Goal: Task Accomplishment & Management: Use online tool/utility

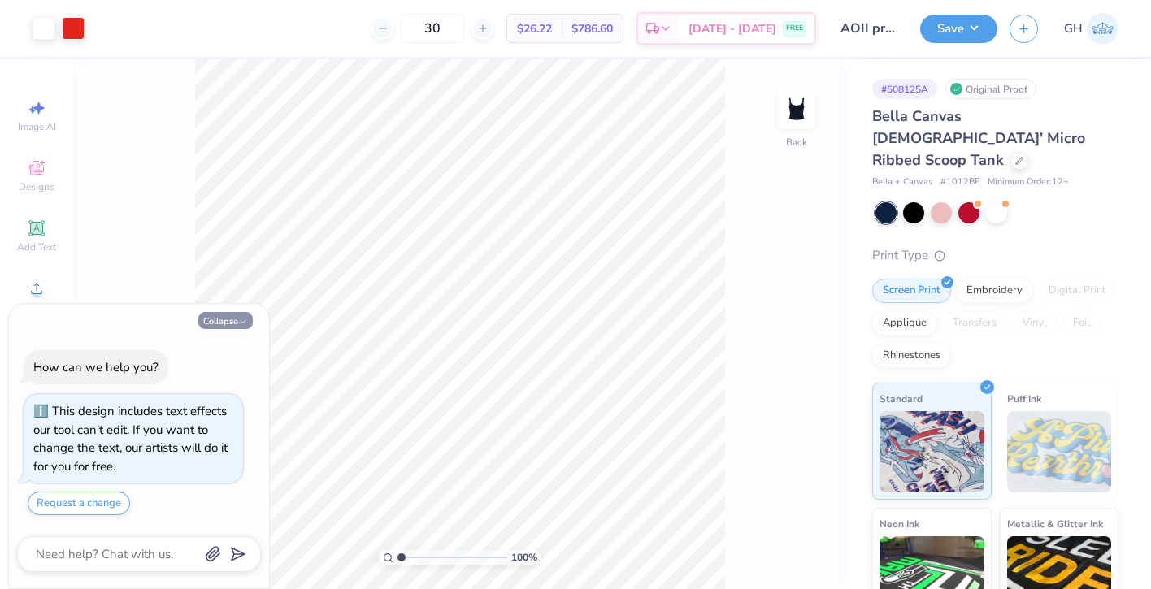
click at [236, 327] on button "Collapse" at bounding box center [225, 320] width 54 height 17
type textarea "x"
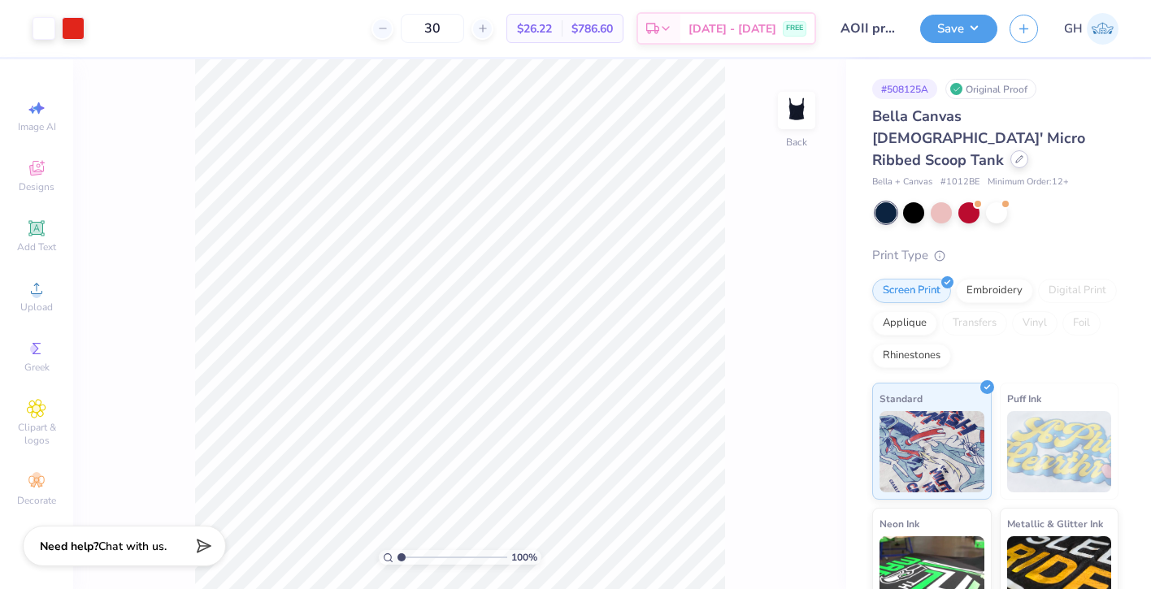
click at [1015, 155] on icon at bounding box center [1019, 159] width 8 height 8
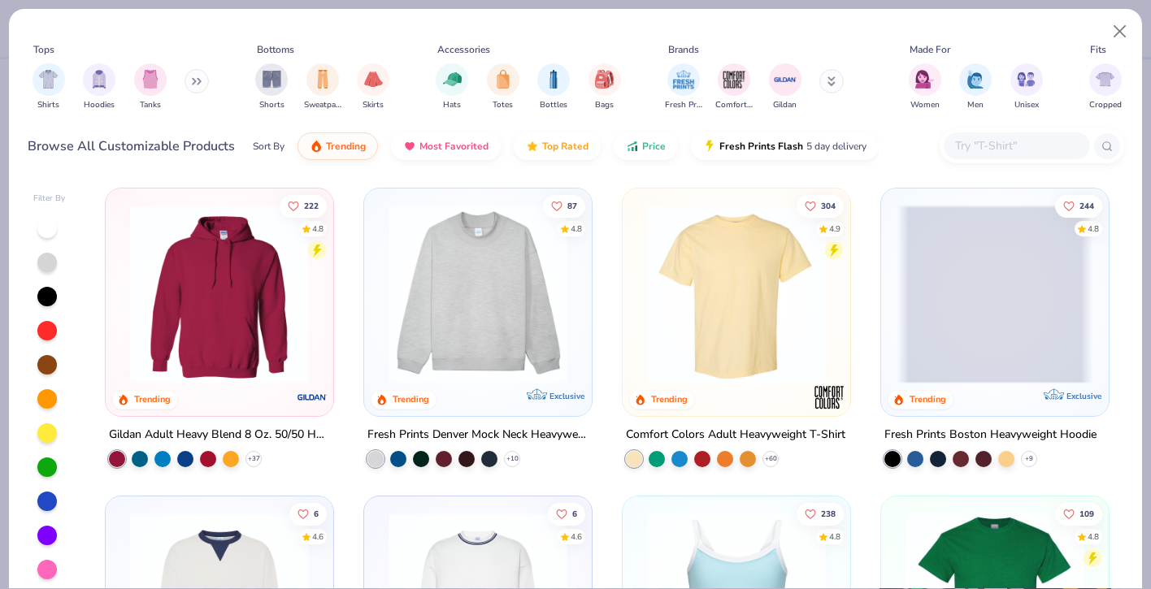
click at [972, 150] on input "text" at bounding box center [1015, 146] width 125 height 19
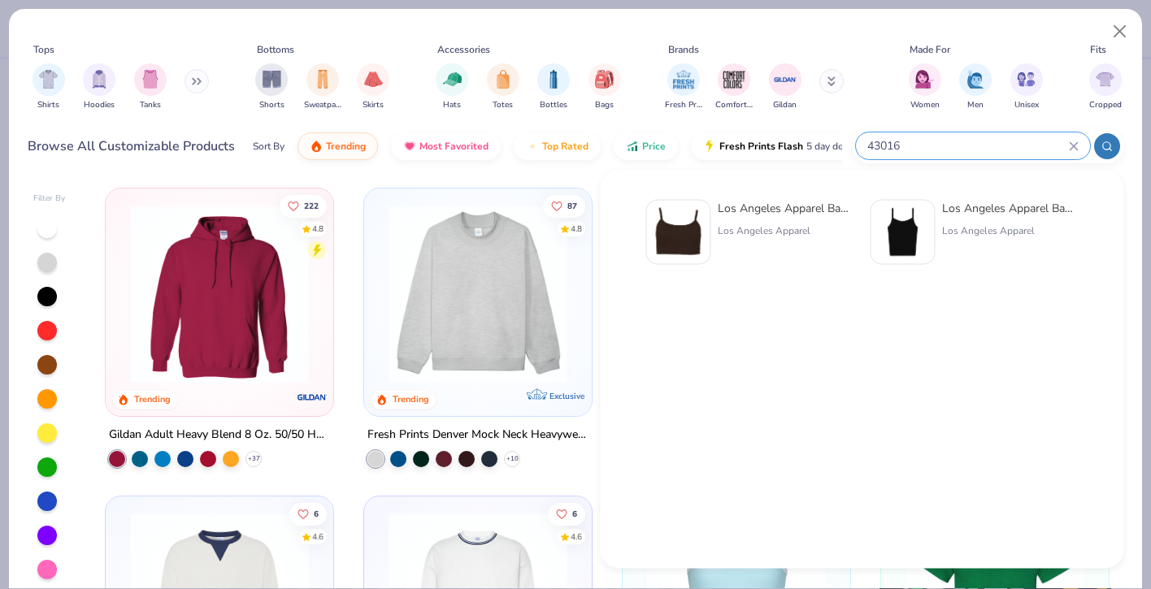
type input "43016"
click at [752, 212] on div "Los Angeles Apparel Baby Rib Spaghetti Crop Tank" at bounding box center [786, 208] width 137 height 17
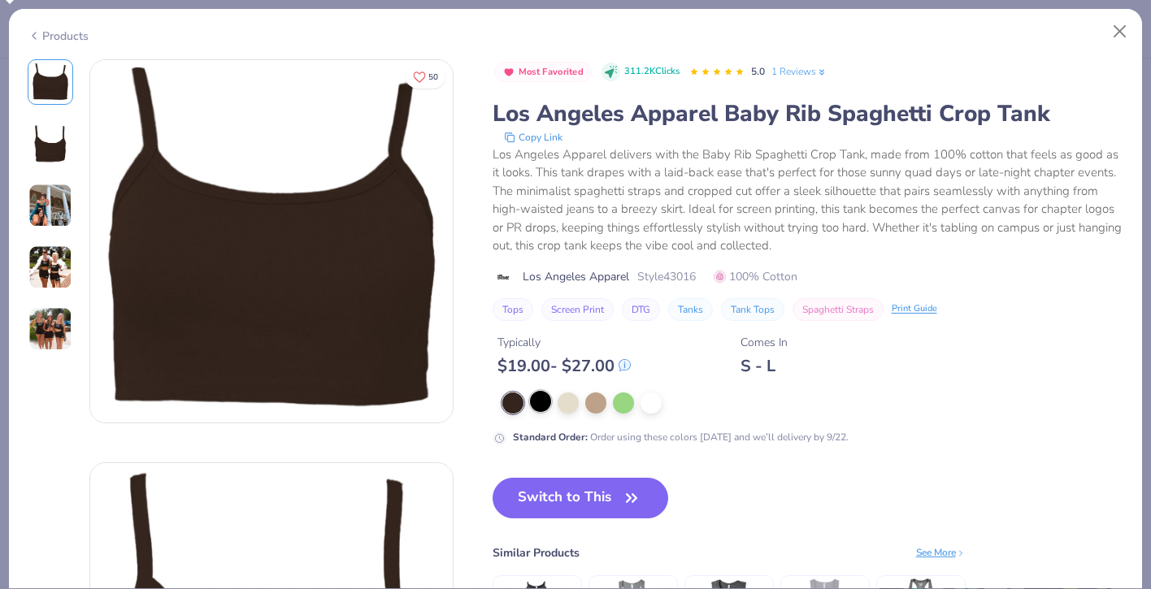
click at [543, 399] on div at bounding box center [540, 401] width 21 height 21
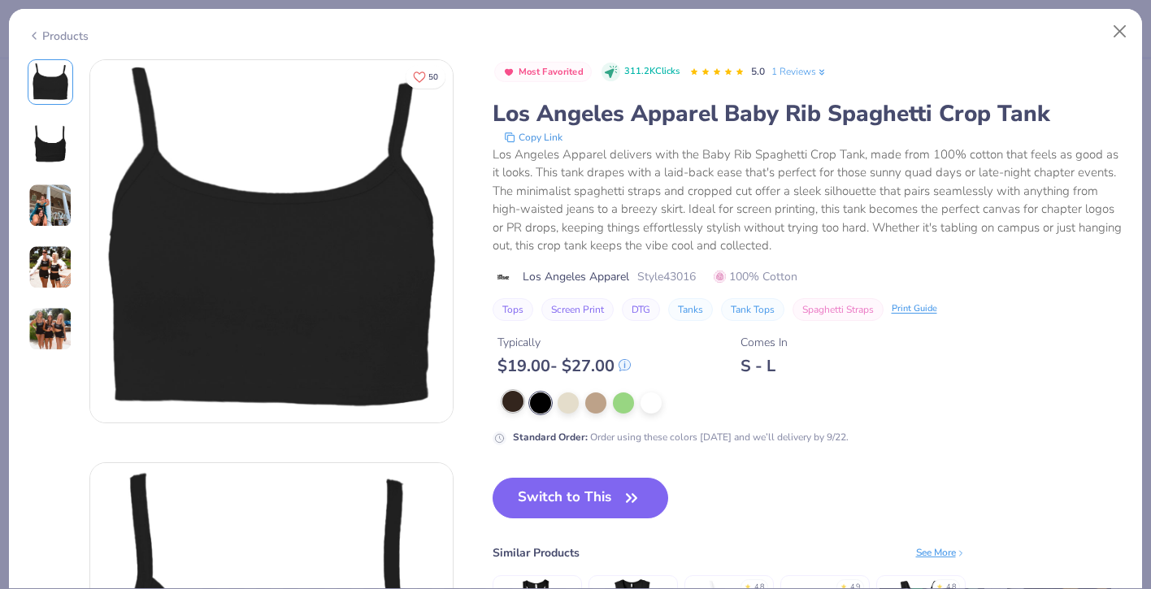
click at [518, 399] on div at bounding box center [512, 401] width 21 height 21
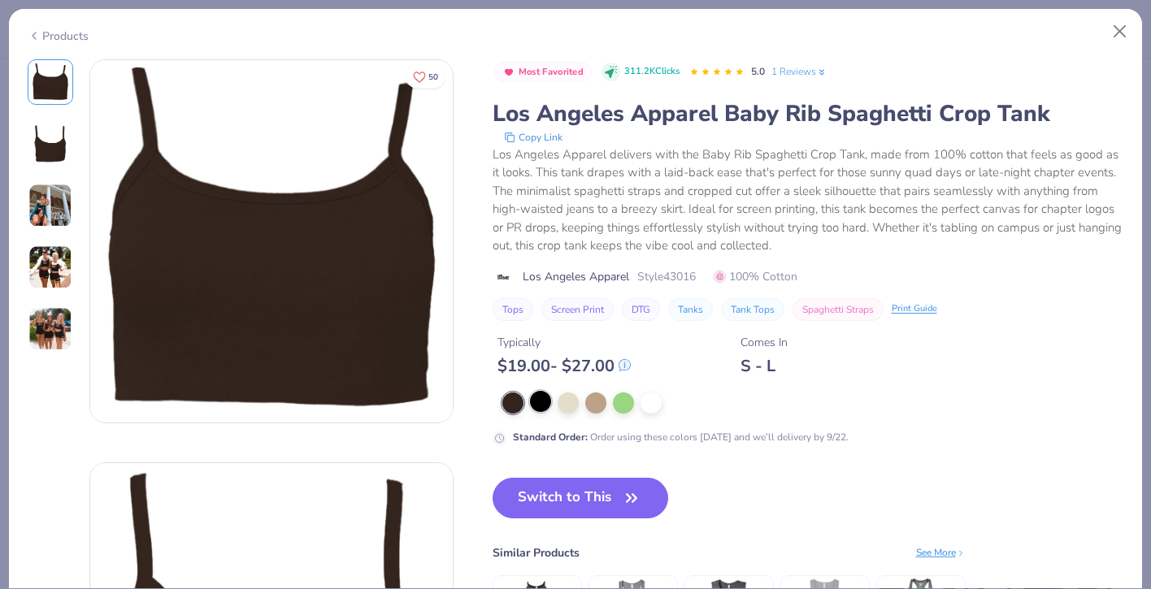
click at [535, 405] on div at bounding box center [540, 401] width 21 height 21
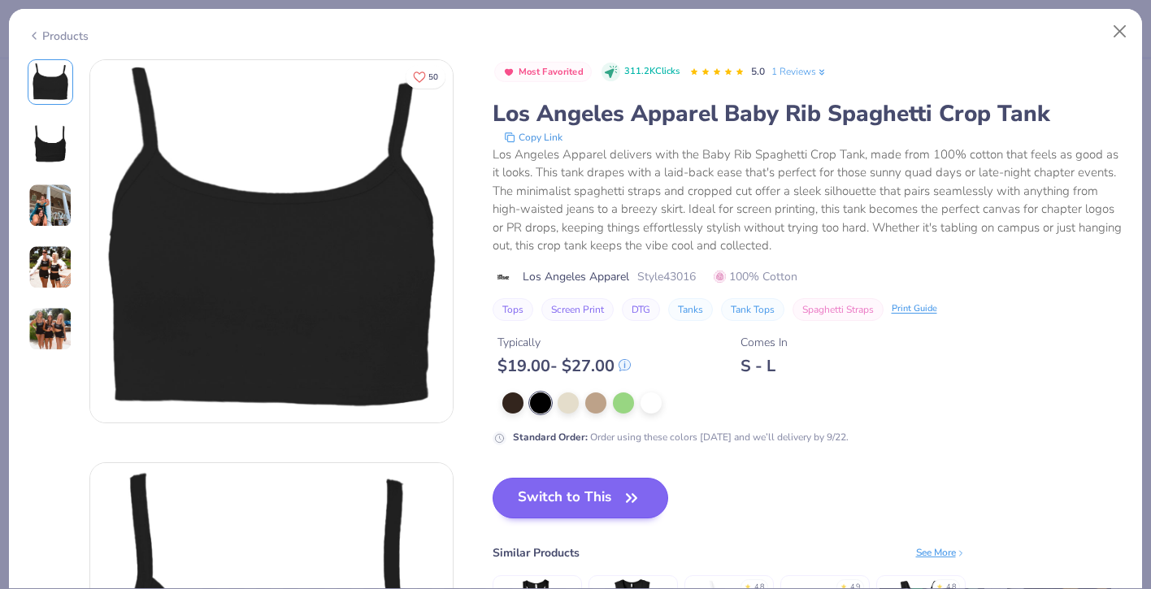
click at [579, 503] on button "Switch to This" at bounding box center [580, 498] width 176 height 41
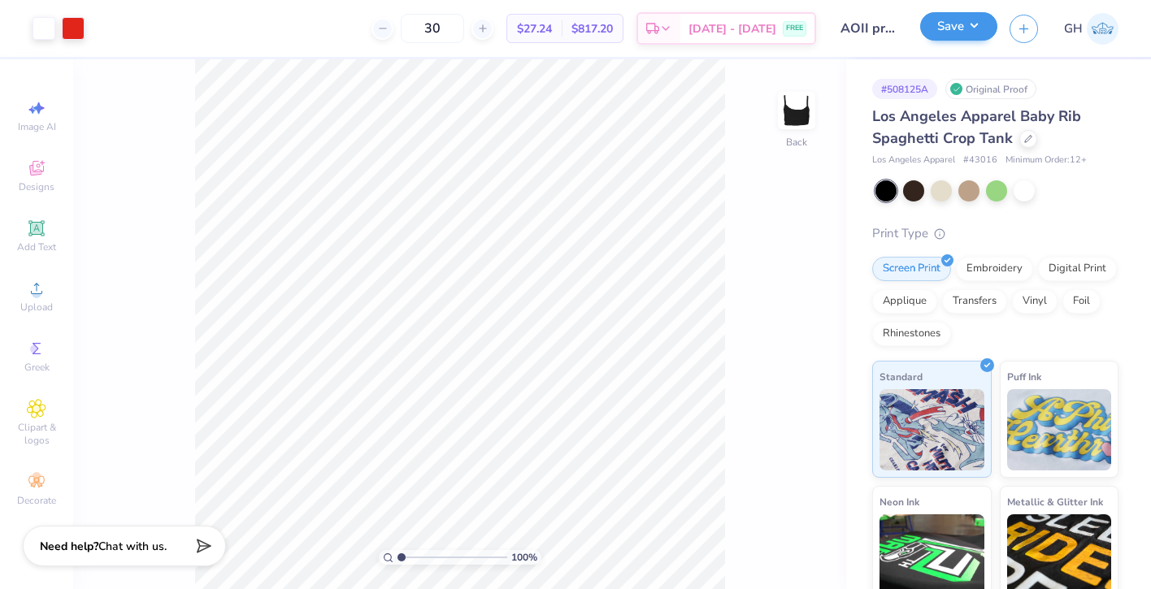
click at [942, 33] on button "Save" at bounding box center [958, 26] width 77 height 28
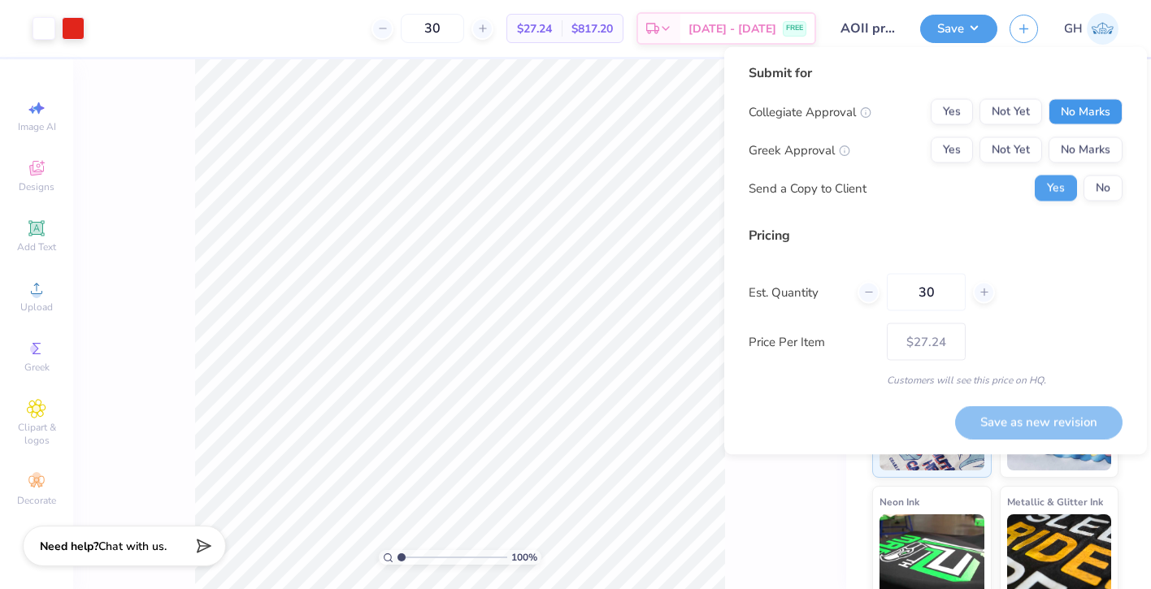
click at [1072, 119] on button "No Marks" at bounding box center [1085, 112] width 74 height 26
click at [1014, 155] on button "Not Yet" at bounding box center [1010, 150] width 63 height 26
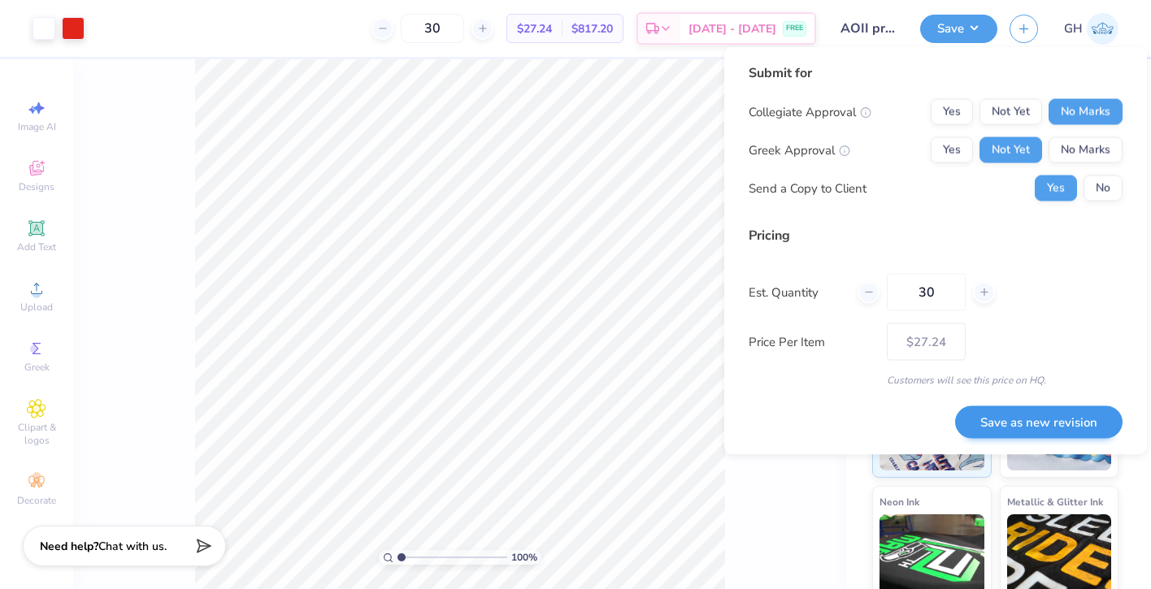
click at [1033, 421] on button "Save as new revision" at bounding box center [1038, 421] width 167 height 33
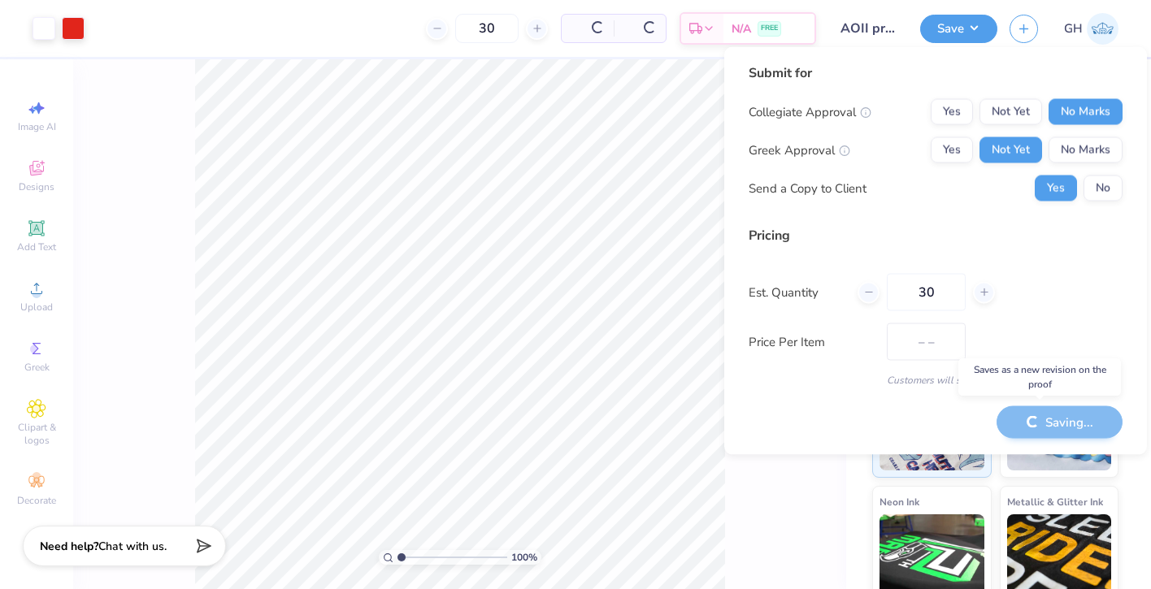
type input "$27.24"
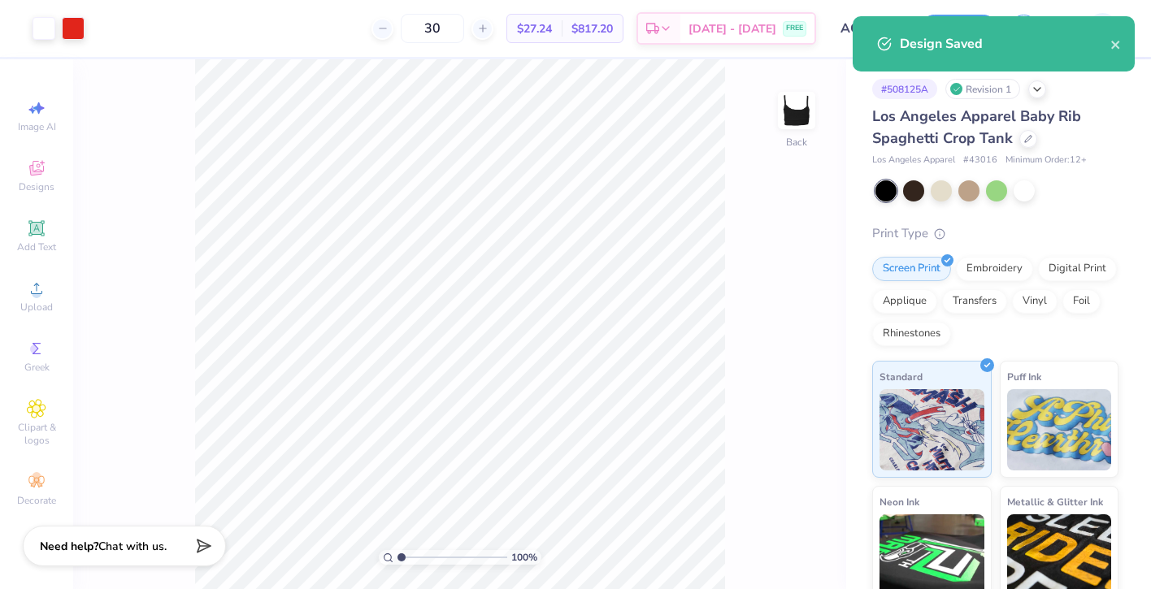
click at [1013, 59] on div "Design Saved" at bounding box center [993, 43] width 282 height 55
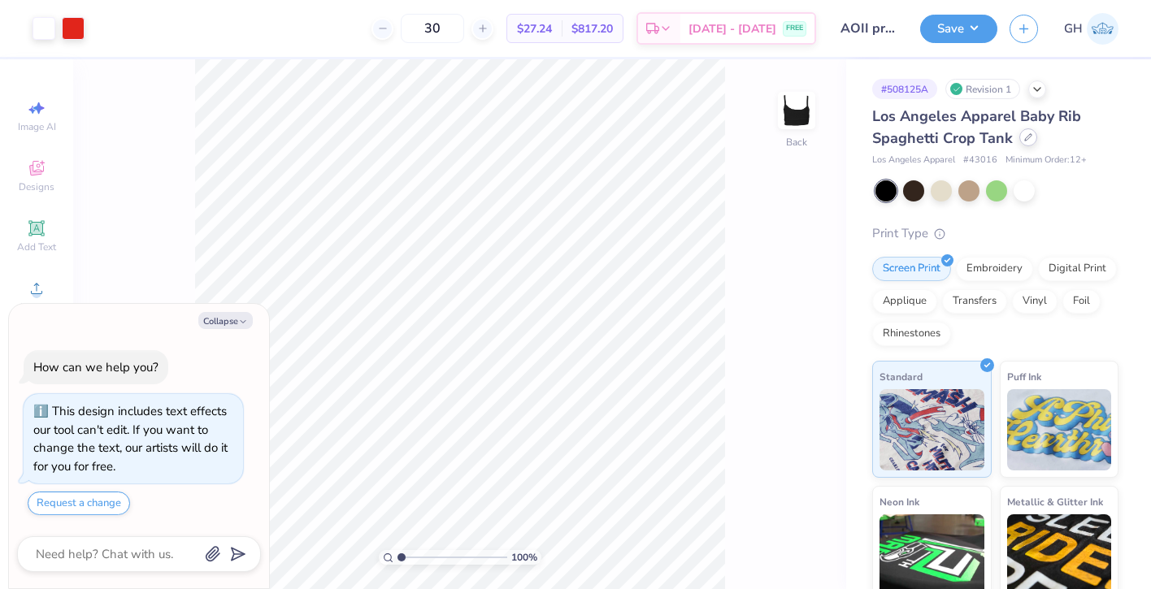
click at [1030, 142] on div at bounding box center [1028, 137] width 18 height 18
type textarea "x"
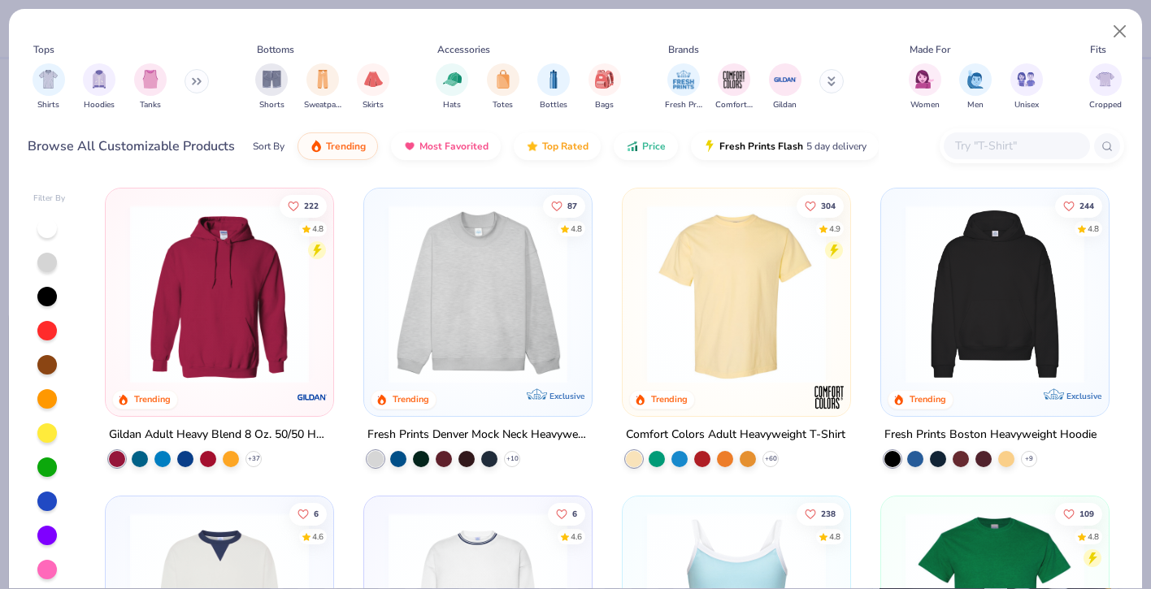
click at [1013, 142] on input "text" at bounding box center [1015, 146] width 125 height 19
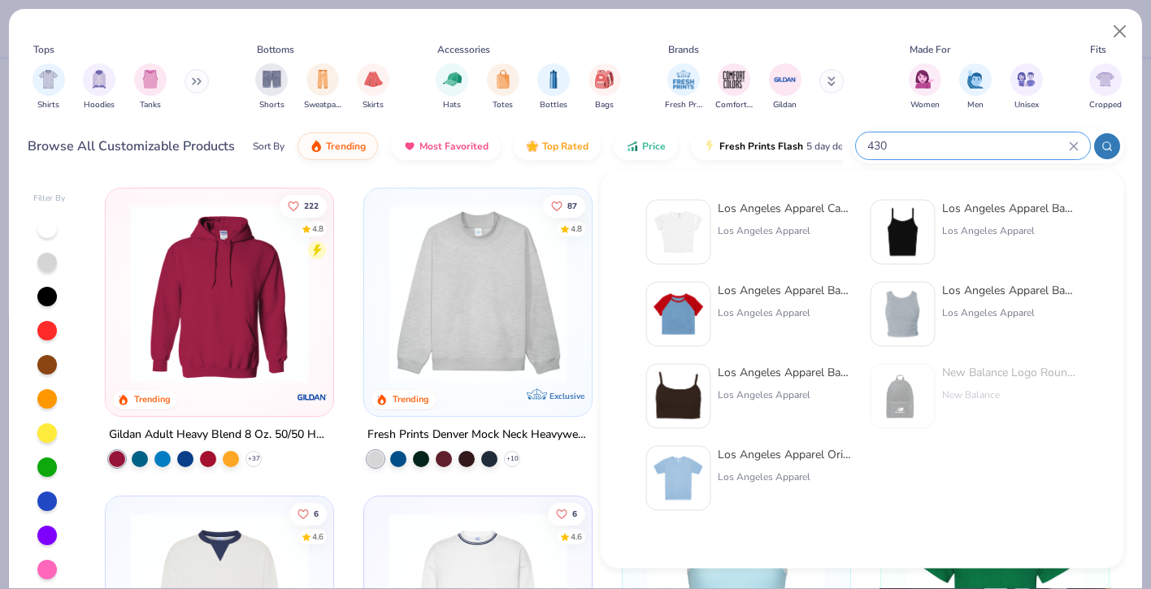
type input "430"
click at [1031, 210] on div "Los Angeles Apparel Baby Rib Spaghetti Tank" at bounding box center [1010, 208] width 137 height 17
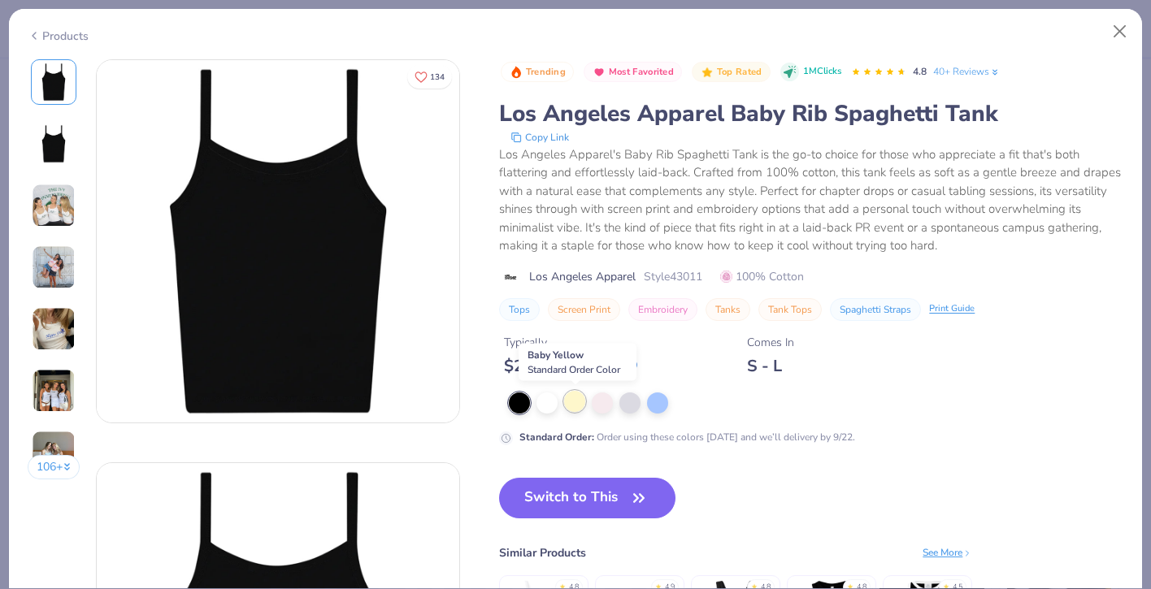
click at [571, 401] on div at bounding box center [574, 401] width 21 height 21
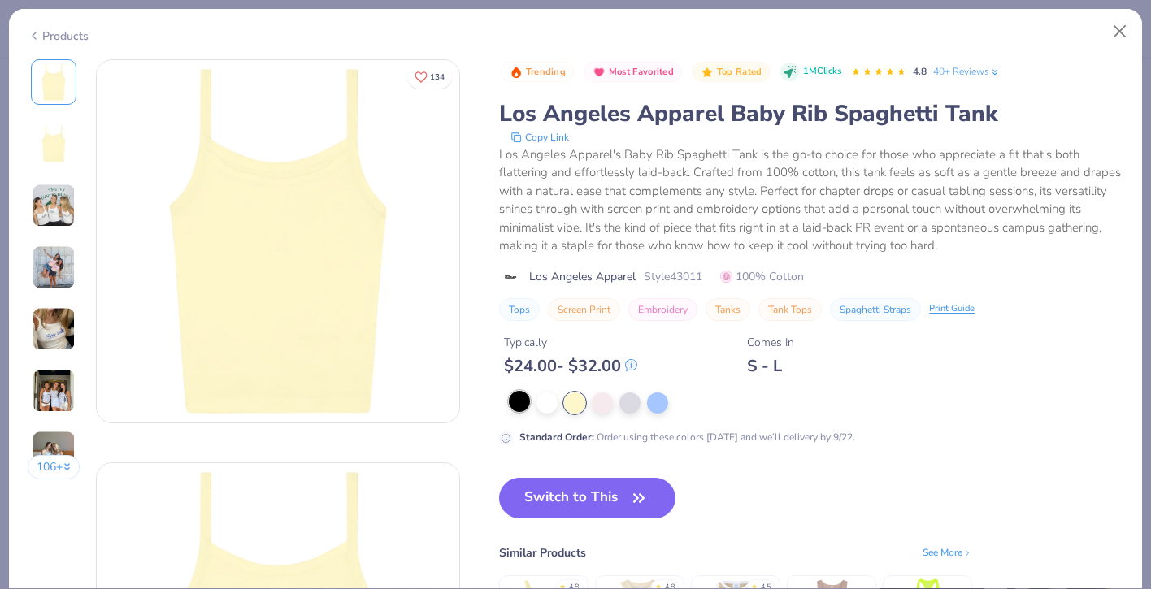
click at [525, 399] on div at bounding box center [519, 401] width 21 height 21
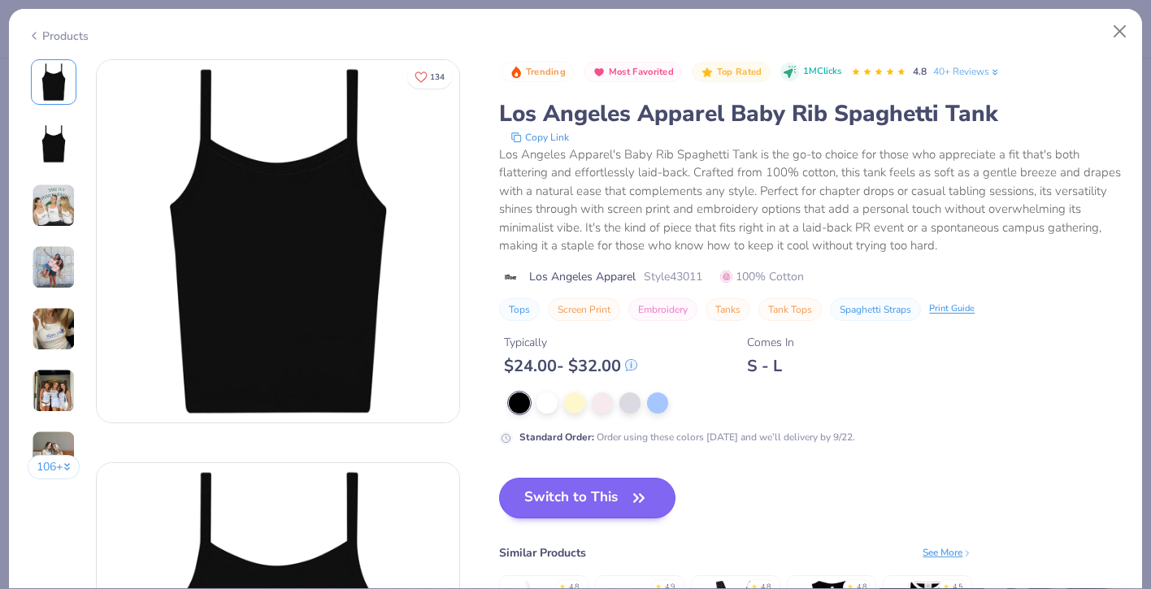
click at [551, 495] on button "Switch to This" at bounding box center [587, 498] width 176 height 41
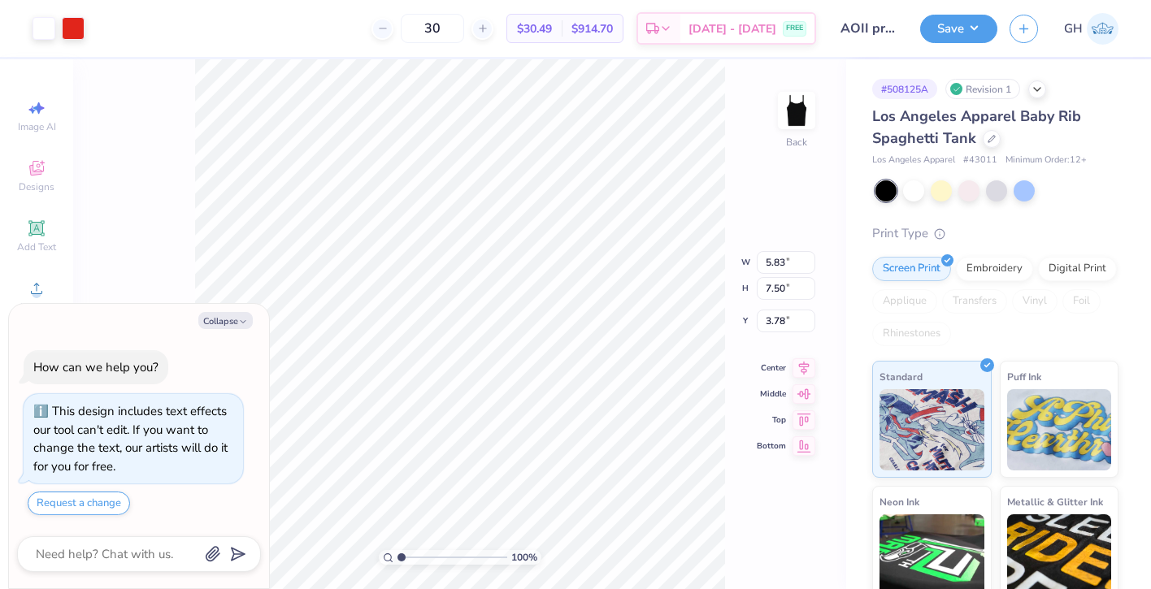
type textarea "x"
type input "1.03"
type textarea "x"
type input "8.26"
type input "10.62"
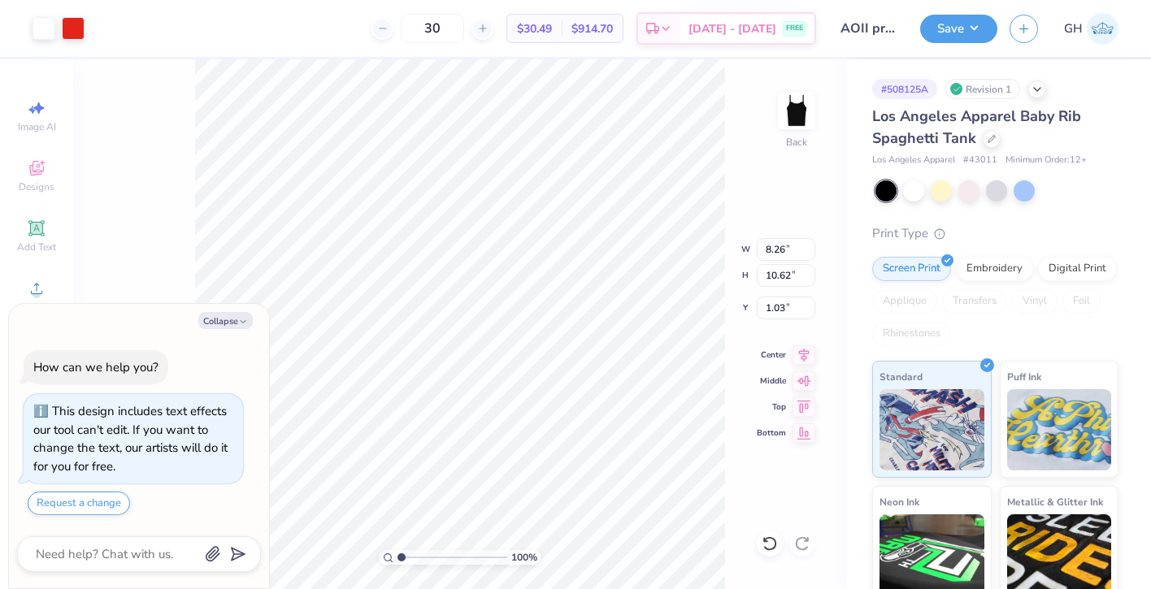
type textarea "x"
type input "1.19"
click at [956, 32] on button "Save" at bounding box center [958, 26] width 77 height 28
type textarea "x"
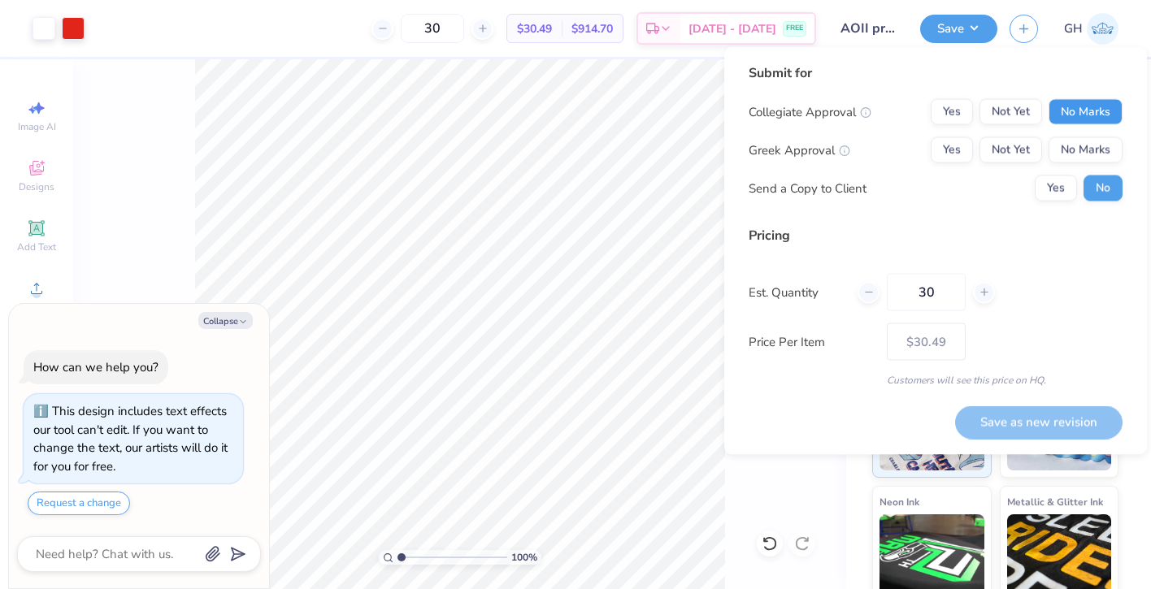
click at [1063, 116] on button "No Marks" at bounding box center [1085, 112] width 74 height 26
click at [990, 147] on button "Not Yet" at bounding box center [1010, 150] width 63 height 26
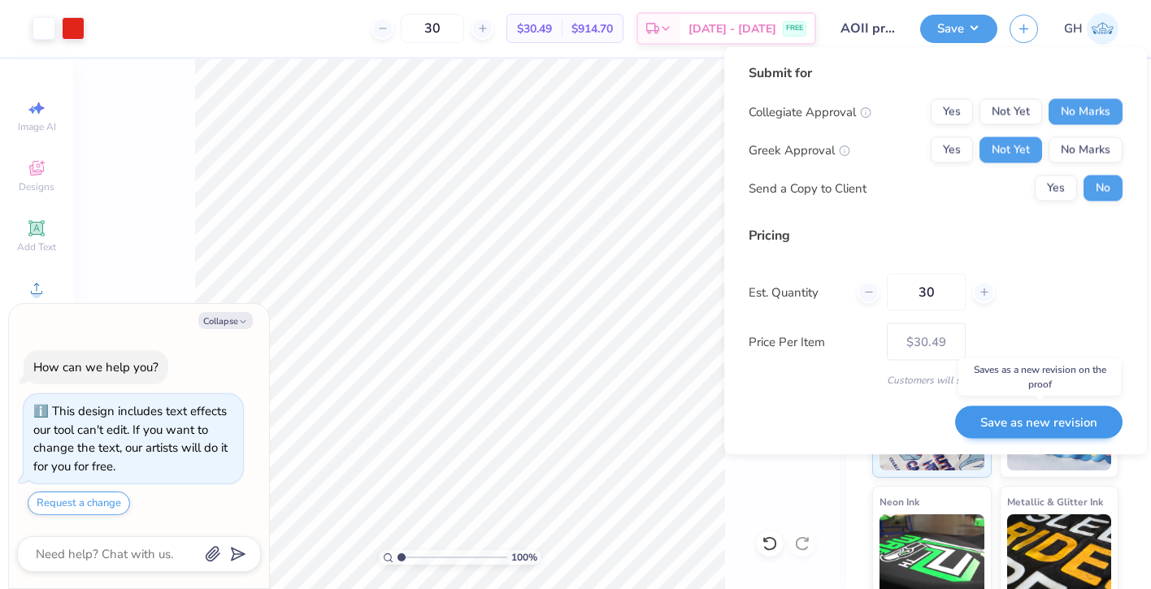
click at [995, 417] on button "Save as new revision" at bounding box center [1038, 421] width 167 height 33
type input "$30.49"
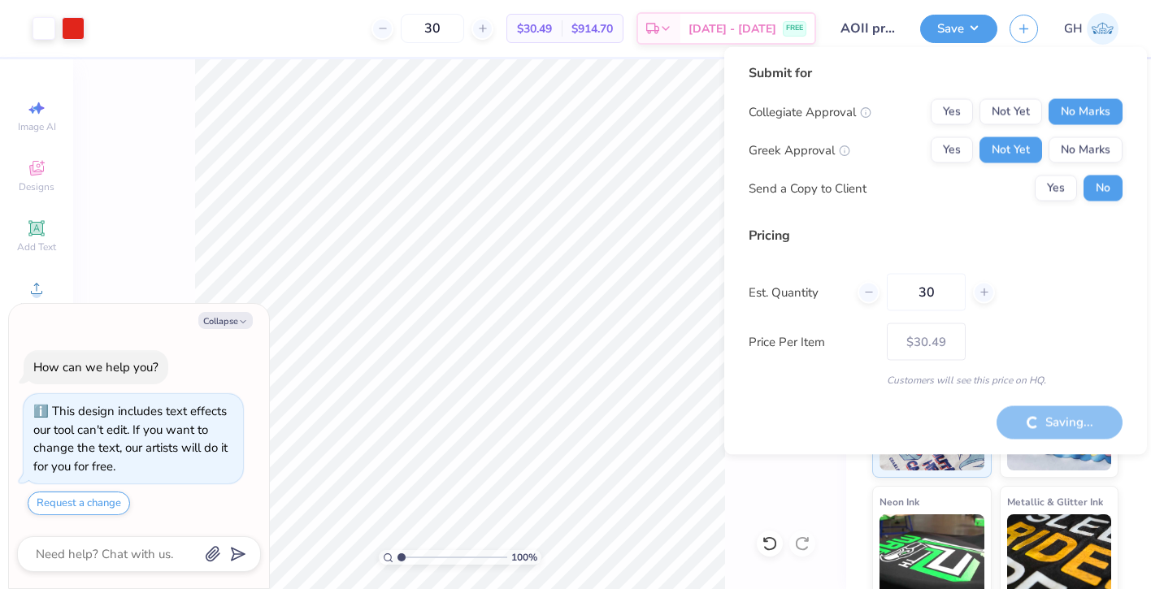
type textarea "x"
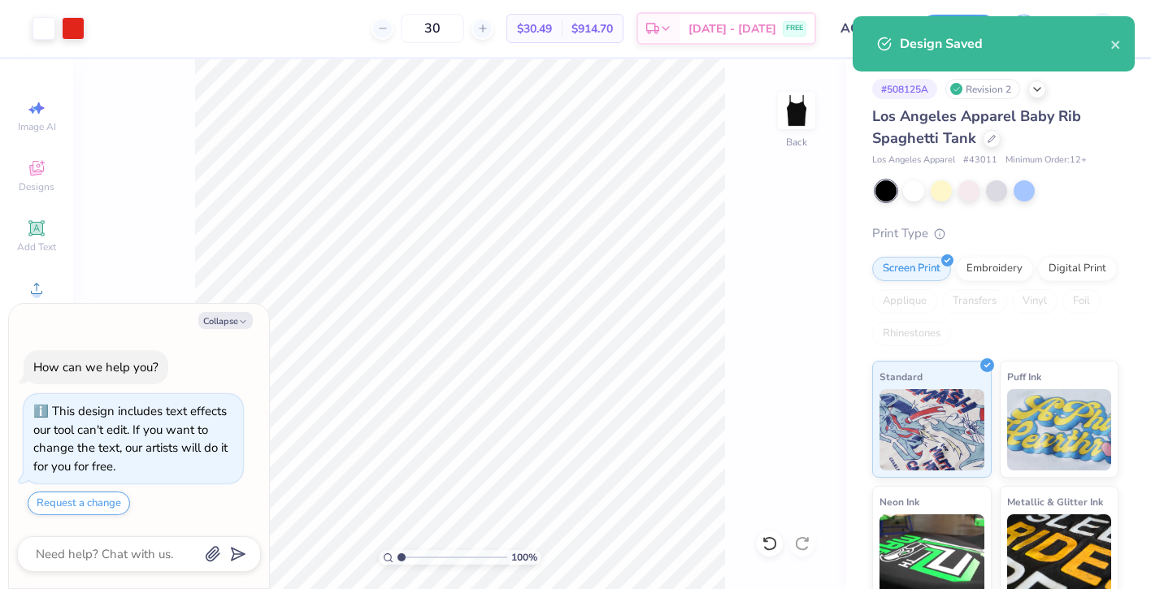
click at [1043, 59] on div "Design Saved" at bounding box center [993, 43] width 282 height 55
